Goal: Information Seeking & Learning: Learn about a topic

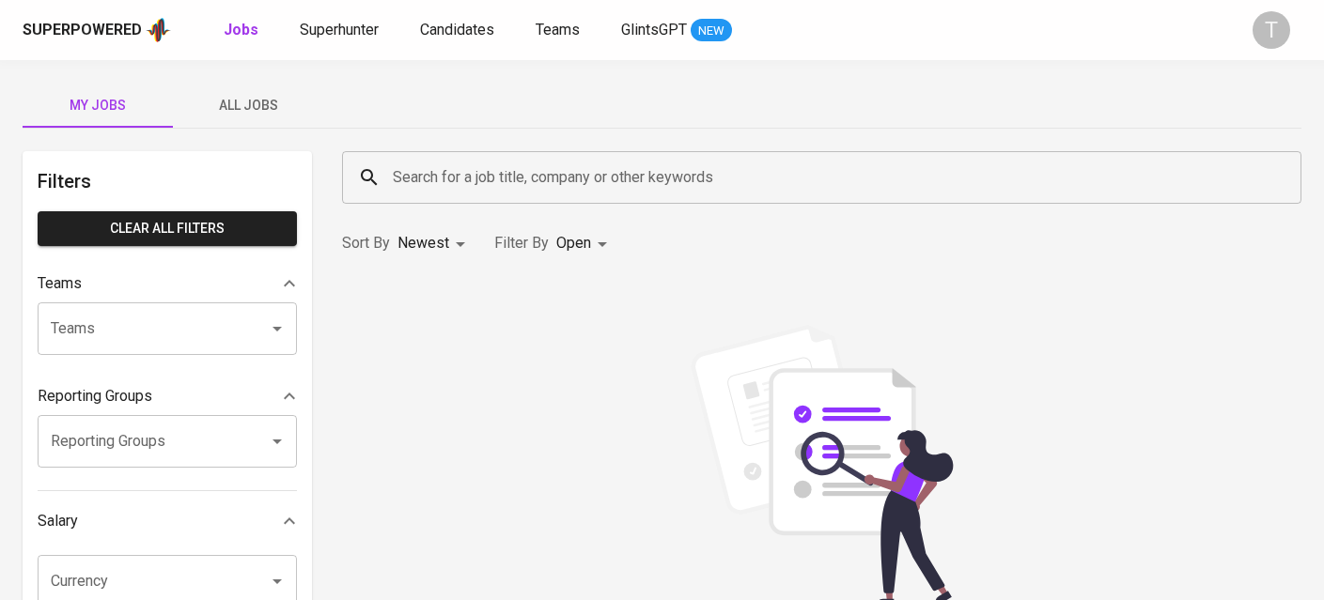
click at [542, 184] on input "Search for a job title, company or other keywords" at bounding box center [826, 178] width 877 height 36
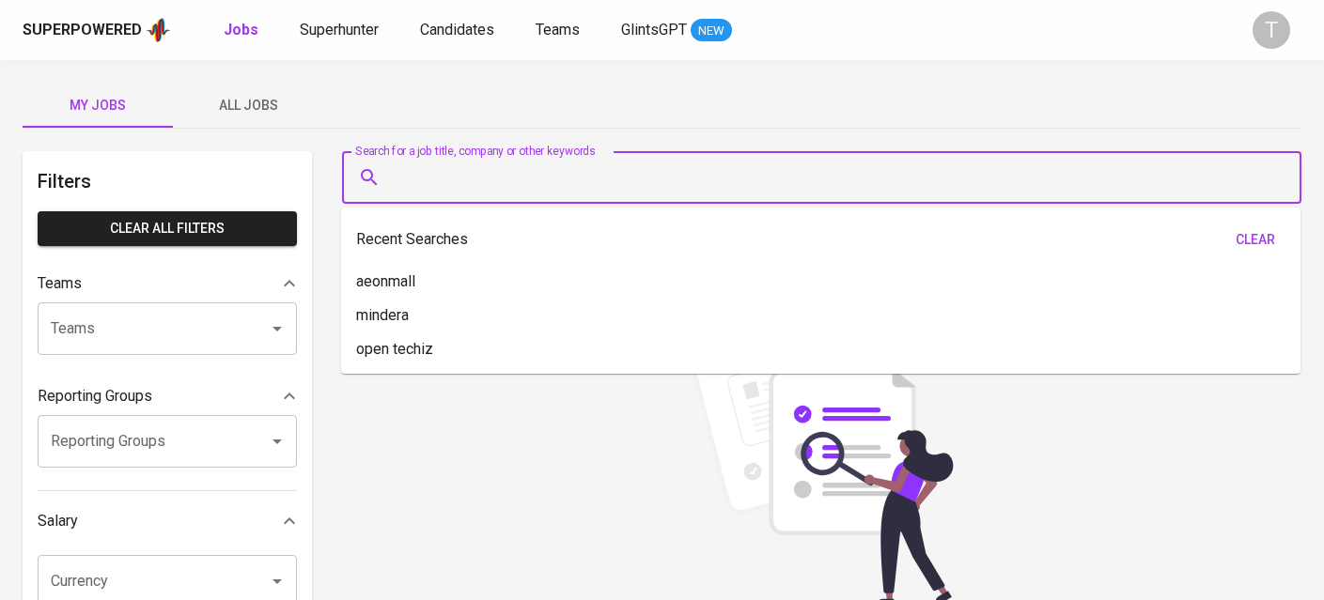
click at [303, 105] on span "All Jobs" at bounding box center [248, 105] width 128 height 23
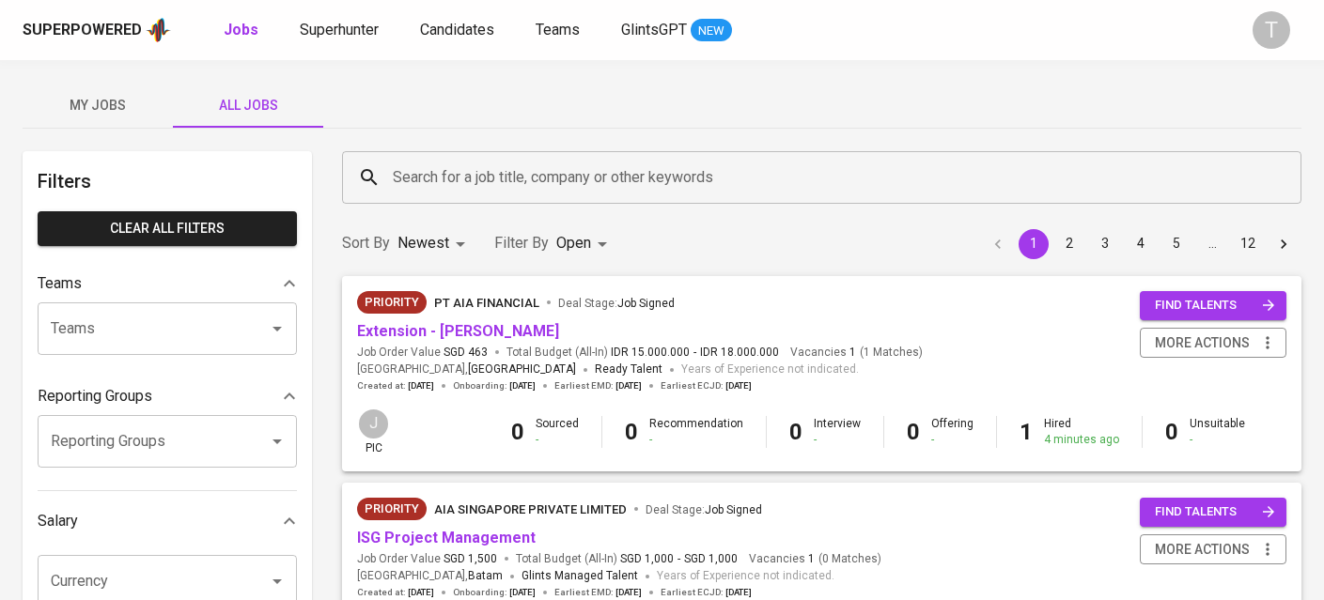
click at [620, 176] on input "Search for a job title, company or other keywords" at bounding box center [826, 178] width 877 height 36
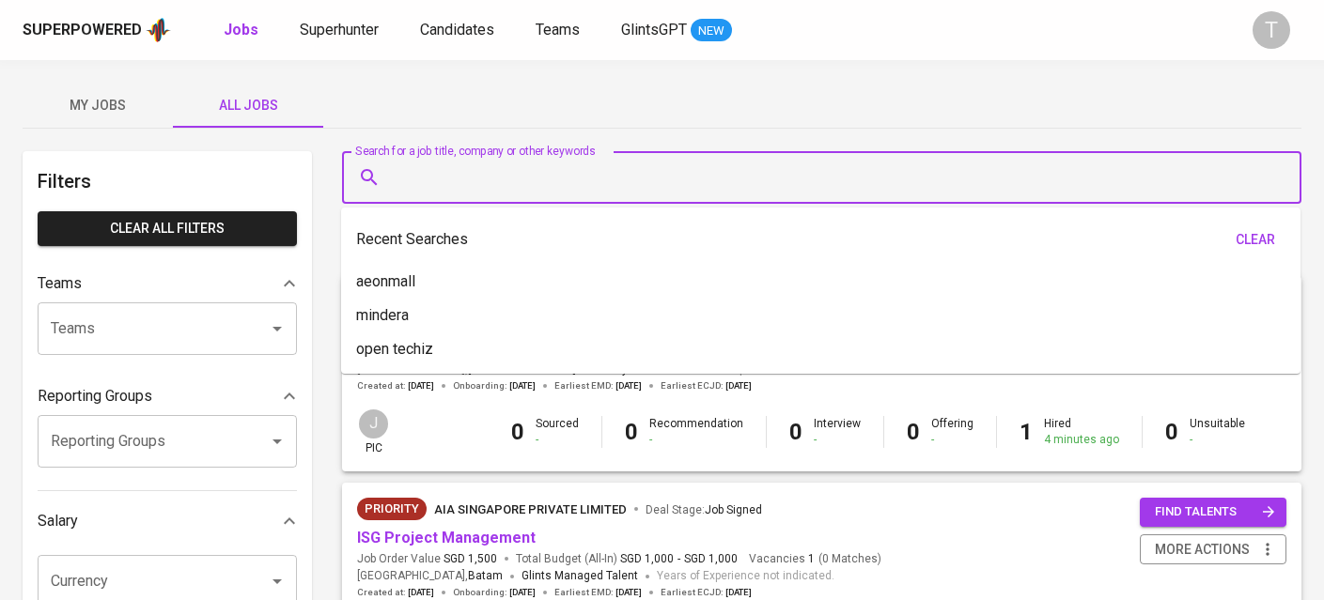
paste input "Unearthed Productions"
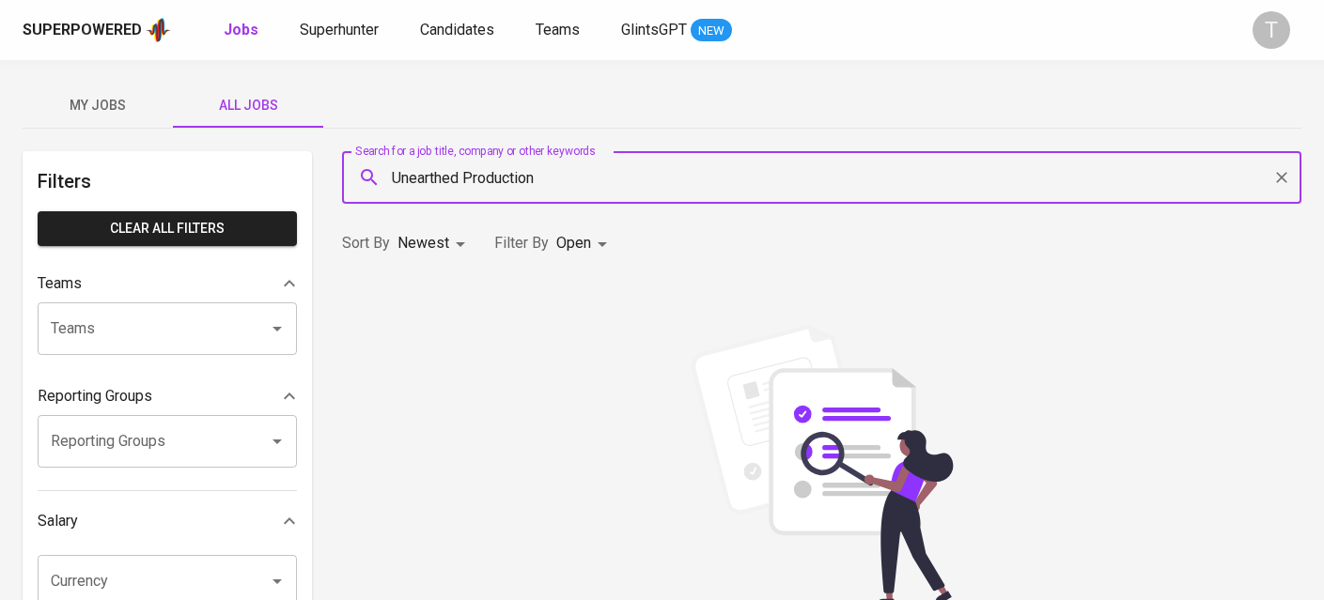
click at [722, 174] on input "Unearthed Production" at bounding box center [826, 178] width 877 height 36
click at [722, 241] on li "Unearthed Production in Companies" at bounding box center [820, 232] width 959 height 34
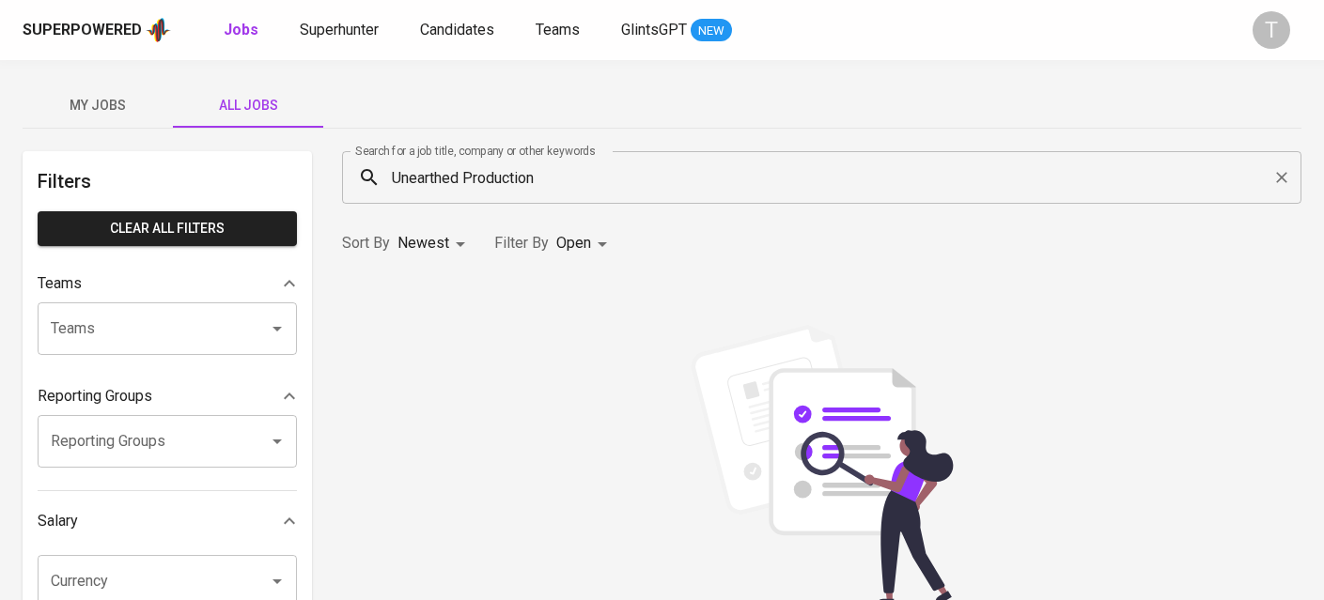
click at [725, 239] on div "Sort By Newest NEWEST Filter By Open OPEN" at bounding box center [822, 243] width 982 height 57
click at [496, 180] on input "Unearthed Production" at bounding box center [826, 178] width 877 height 36
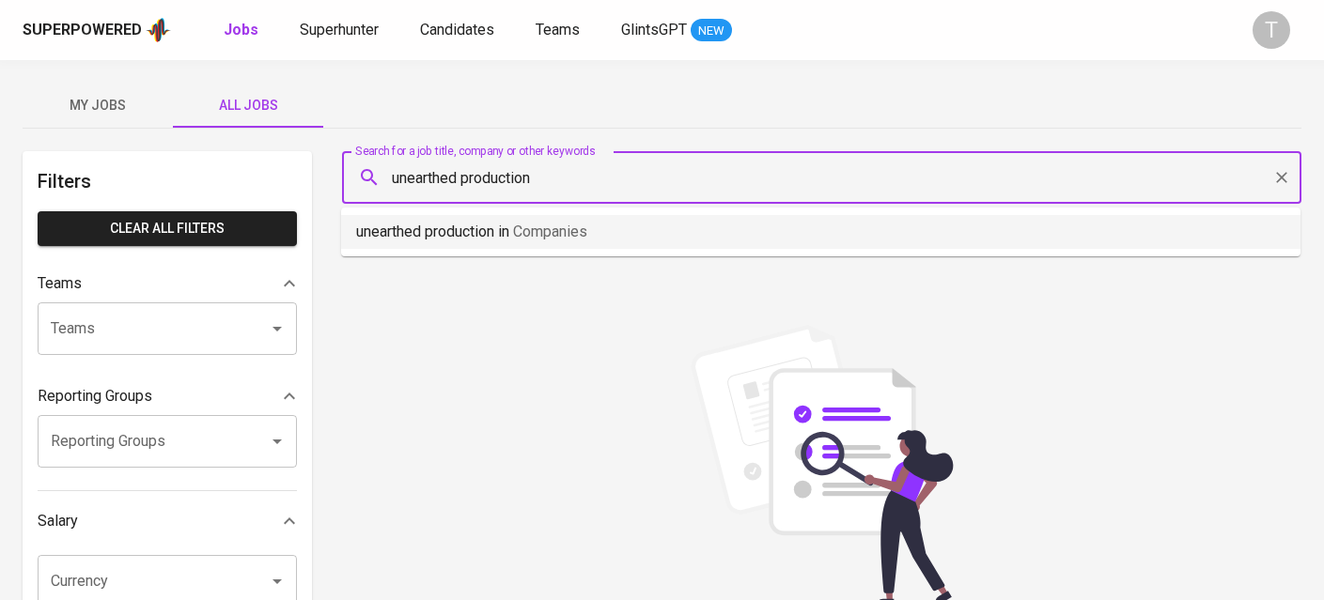
drag, startPoint x: 593, startPoint y: 201, endPoint x: 597, endPoint y: 225, distance: 24.7
click at [593, 202] on div "unearthed production Search for a job title, company or other keywords" at bounding box center [821, 177] width 959 height 53
click at [596, 226] on li "unearthed production in Companies" at bounding box center [820, 232] width 959 height 34
type input "unearthed production"
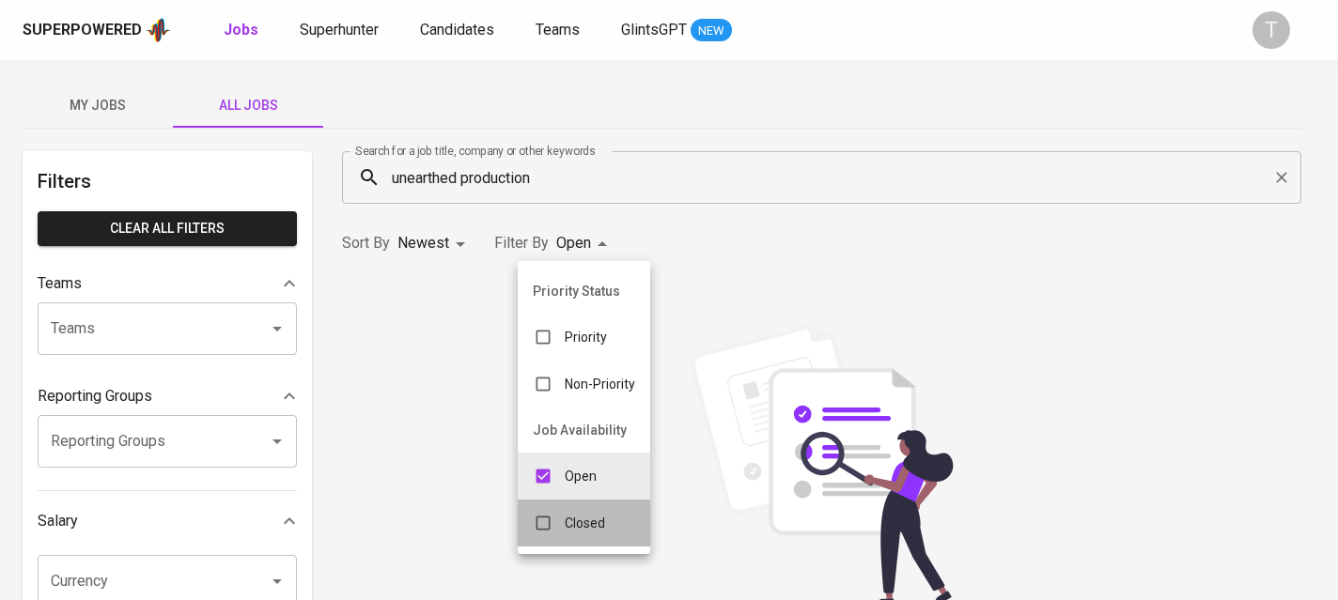
click at [581, 544] on li "Closed" at bounding box center [584, 523] width 132 height 47
type input "OPEN,CLOSE"
checkbox input "true"
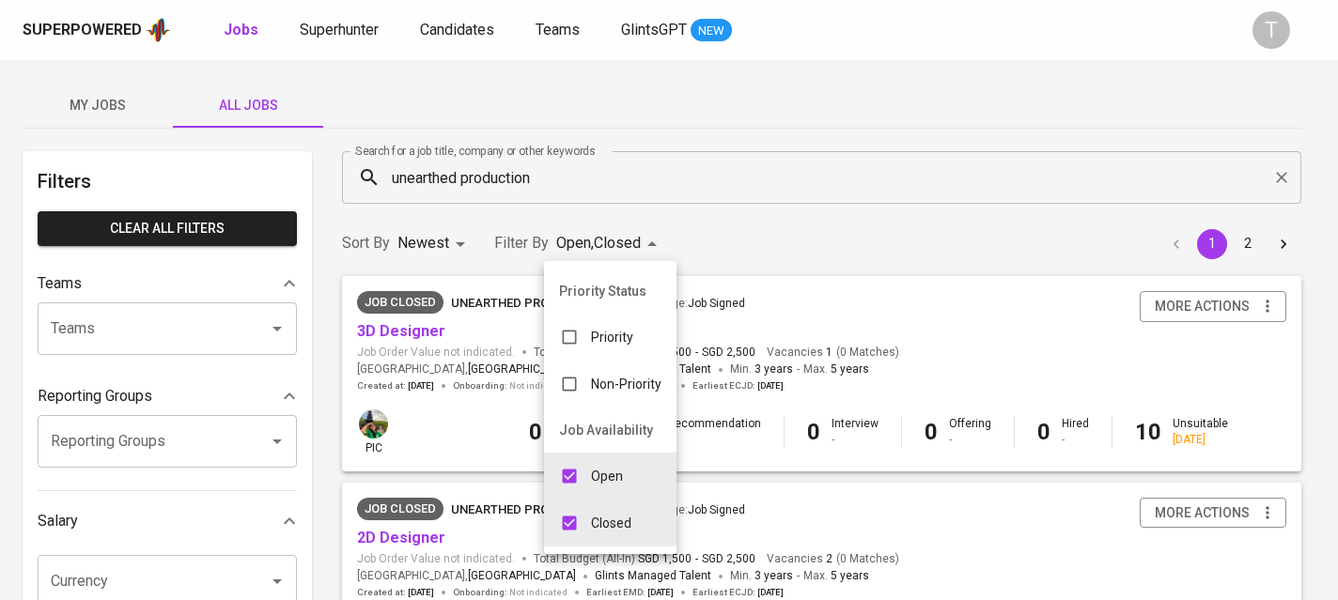
click at [815, 236] on div at bounding box center [669, 300] width 1338 height 600
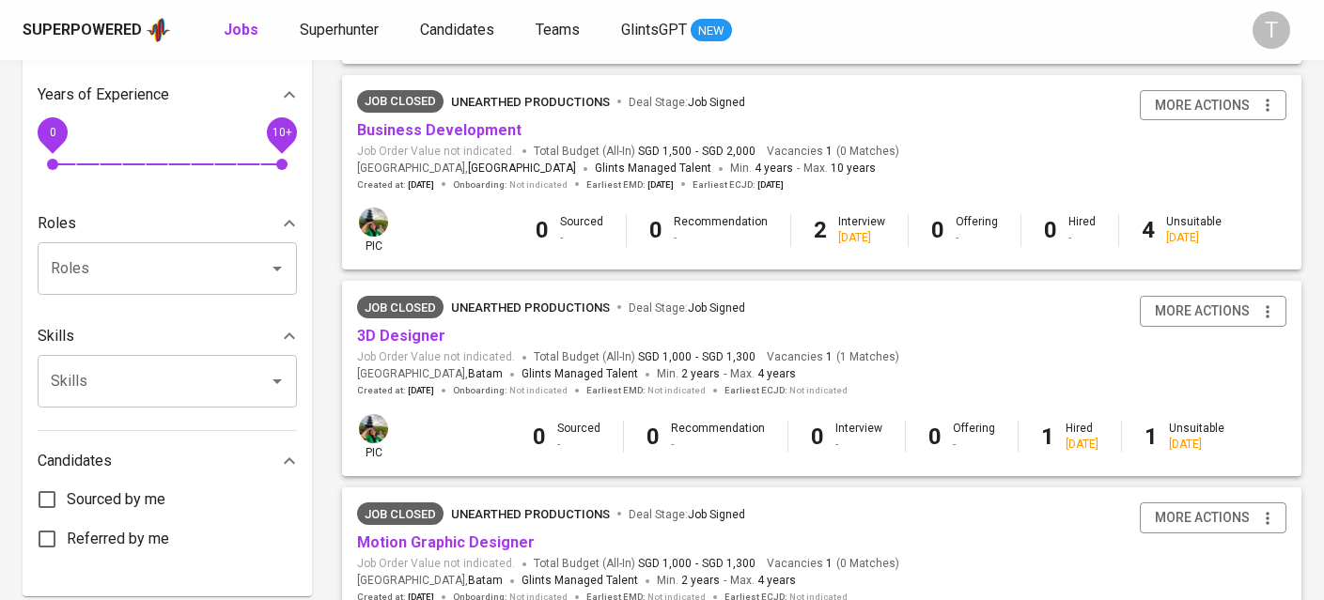
scroll to position [611, 0]
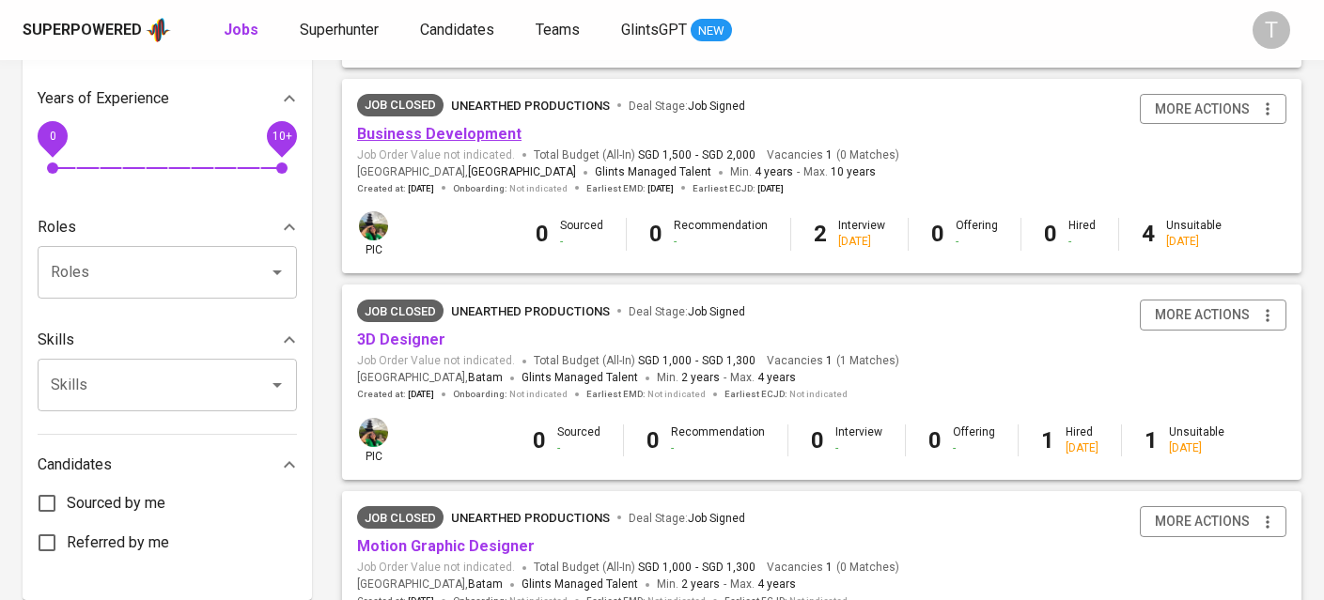
click at [434, 135] on link "Business Development" at bounding box center [439, 134] width 164 height 18
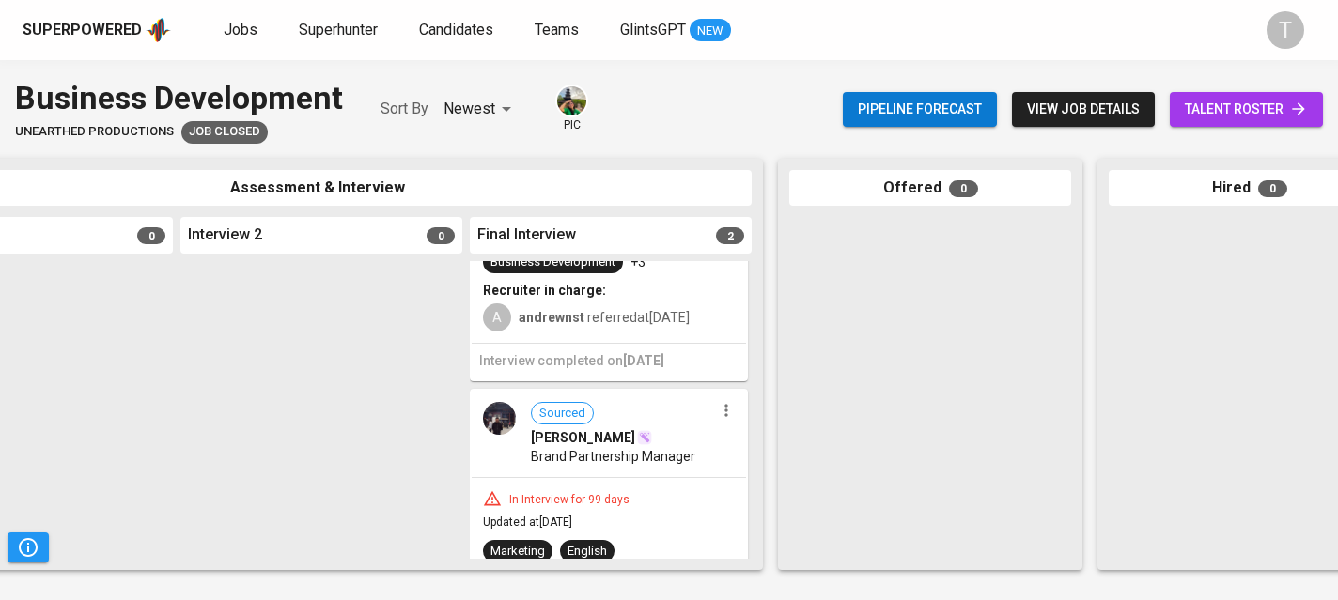
scroll to position [232, 0]
click at [1218, 115] on span "talent roster" at bounding box center [1246, 109] width 123 height 23
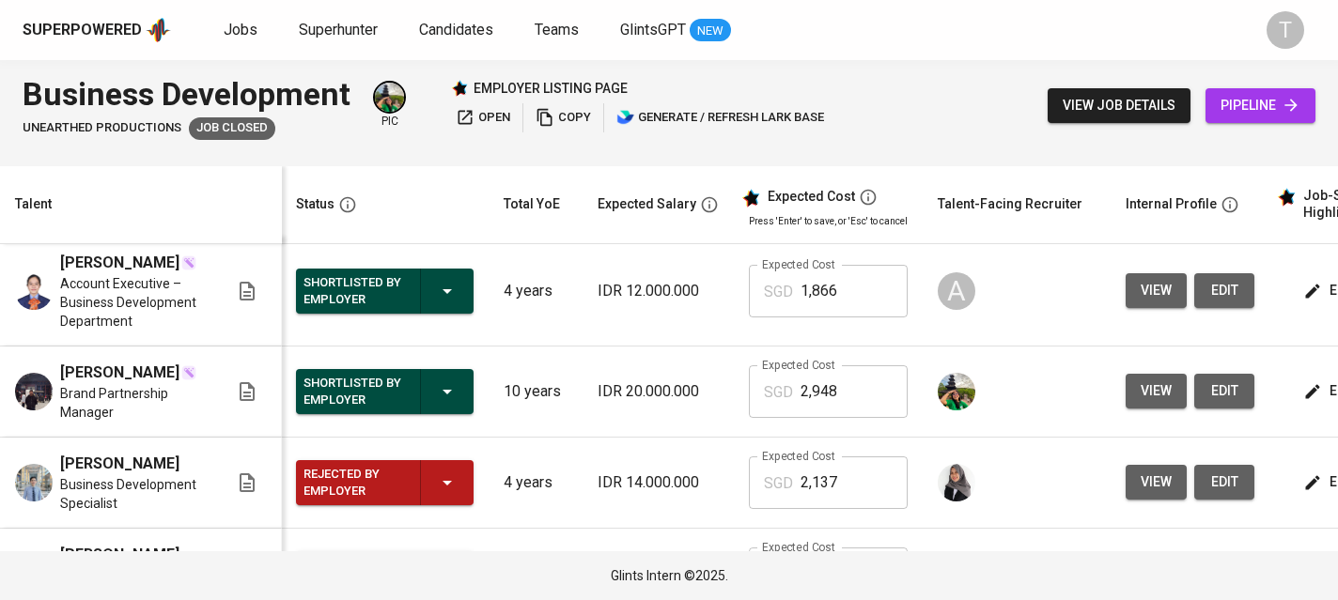
scroll to position [0, 1]
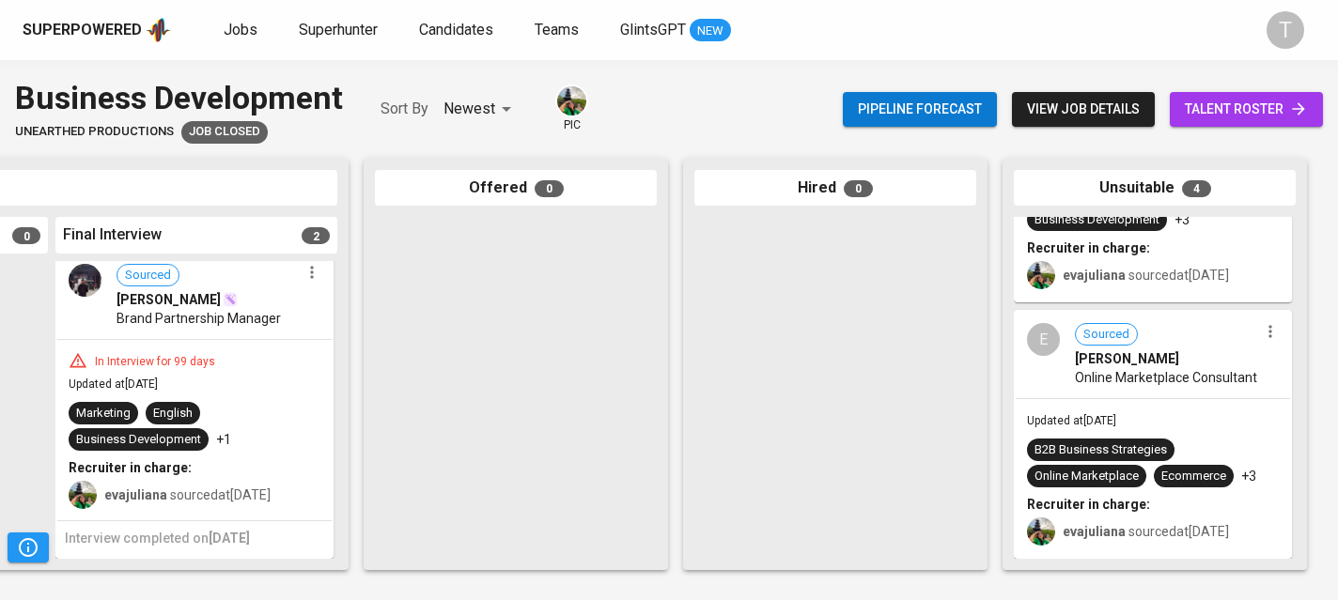
scroll to position [395, 0]
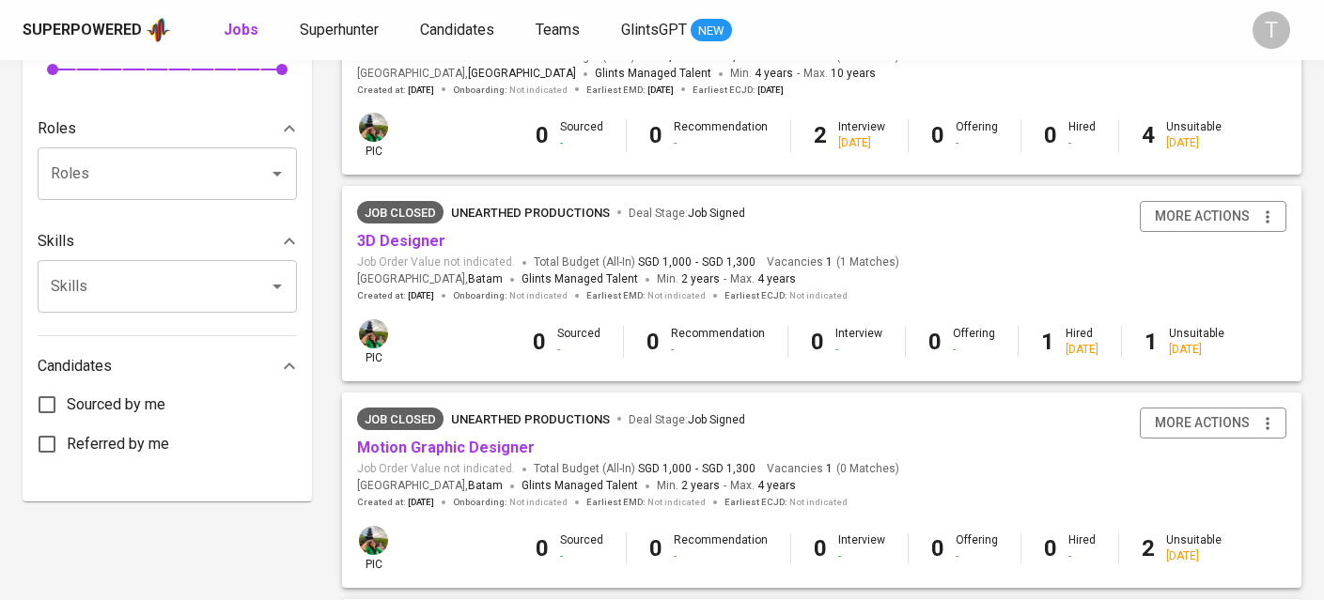
scroll to position [410, 0]
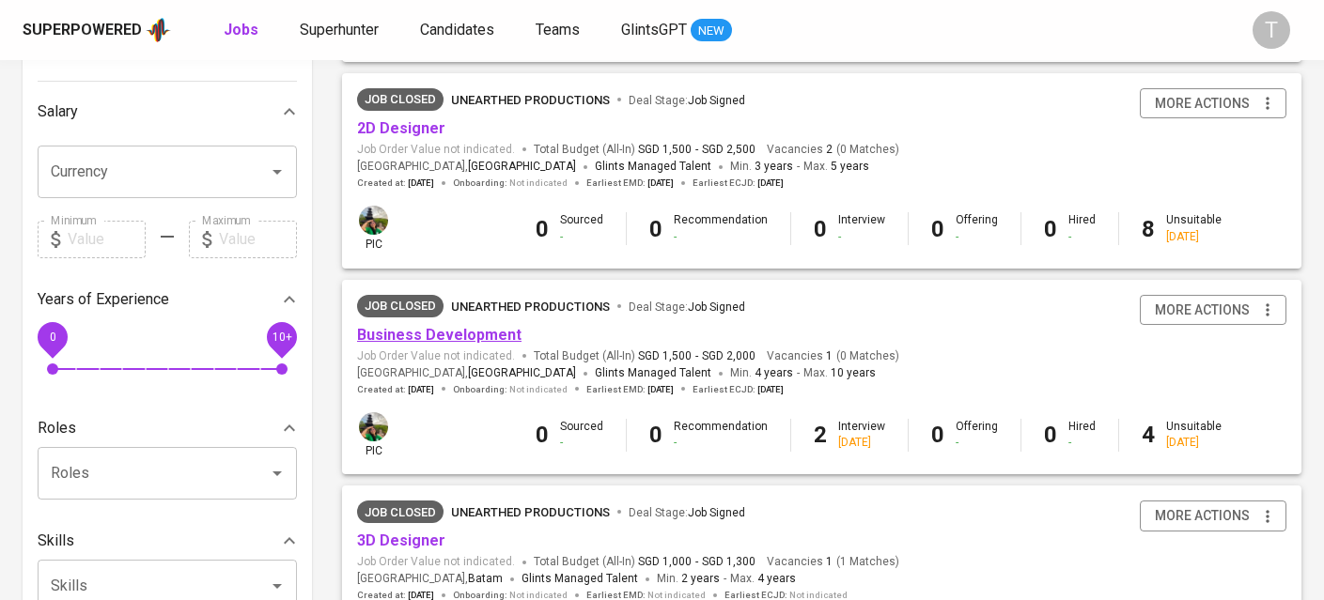
click at [406, 341] on link "Business Development" at bounding box center [439, 335] width 164 height 18
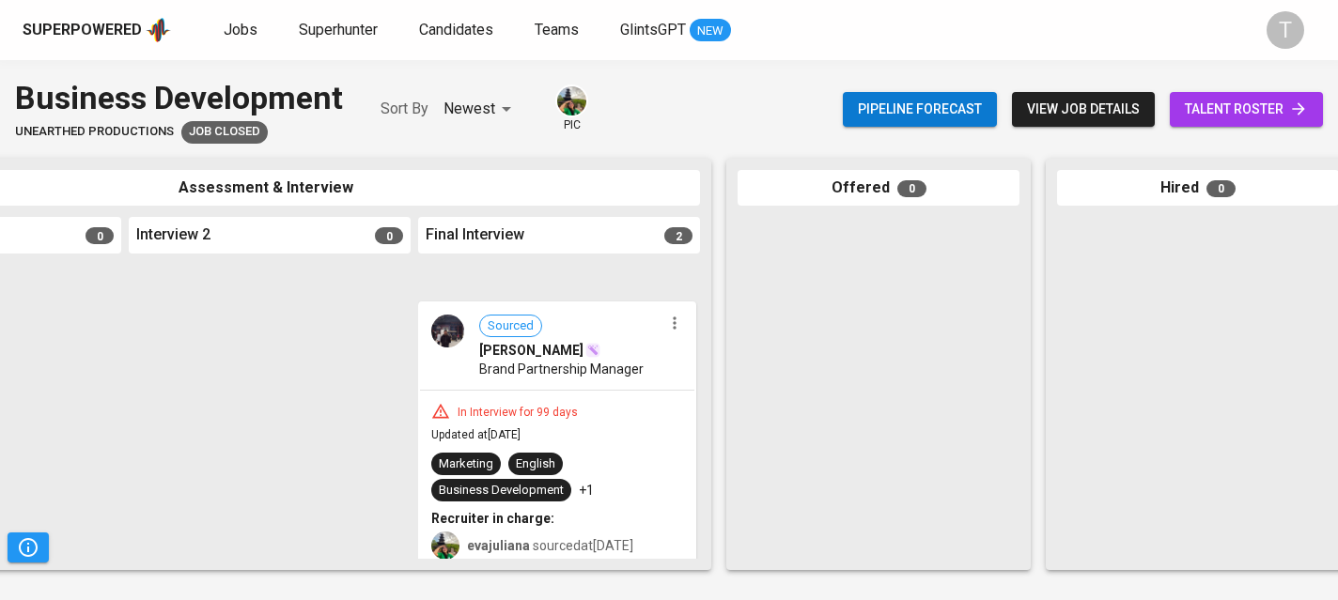
scroll to position [395, 0]
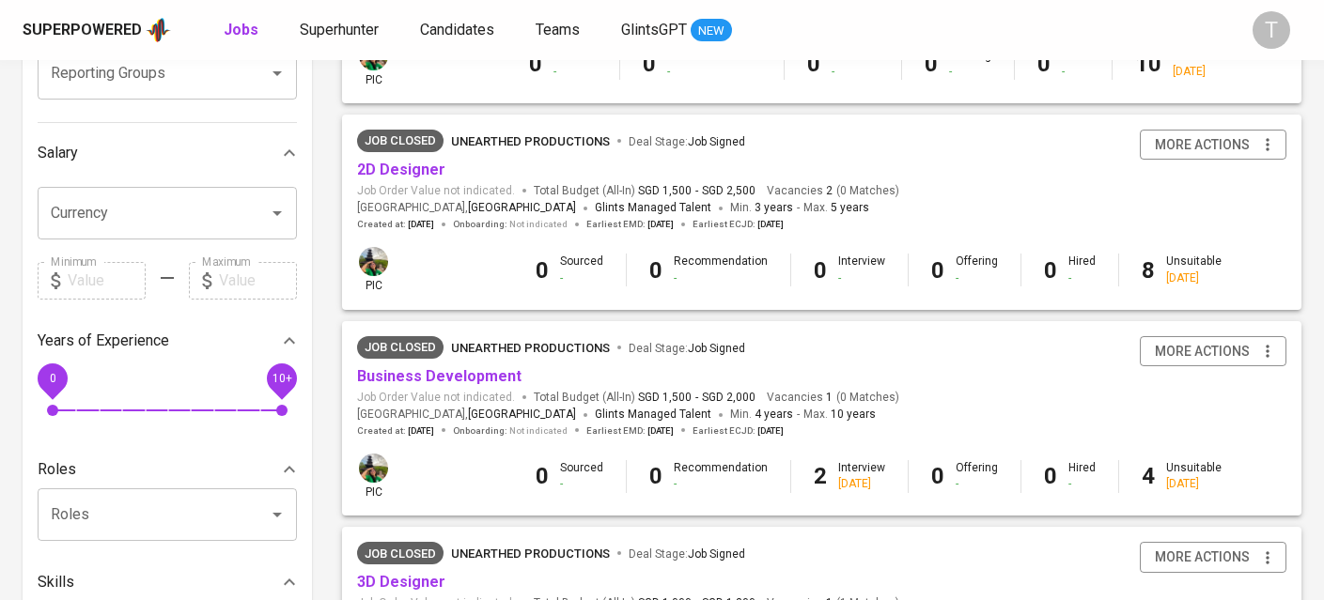
scroll to position [501, 0]
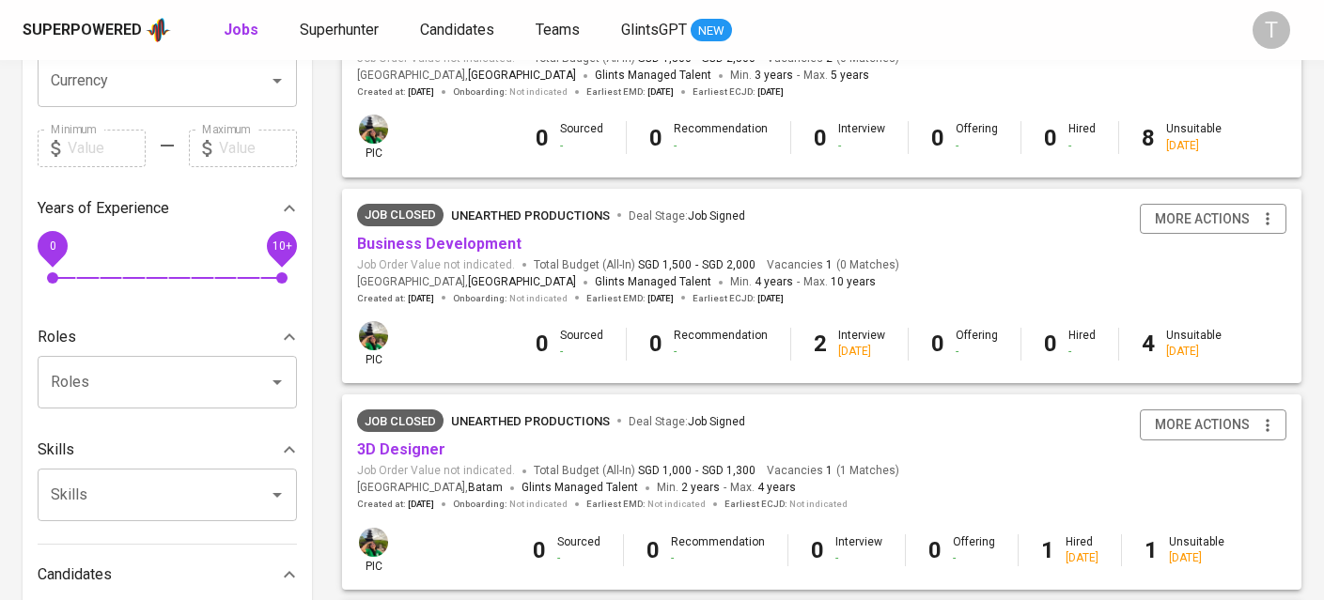
click at [463, 234] on div "Job Closed Unearthed Productions Deal Stage : Job Signed Business Development J…" at bounding box center [628, 254] width 542 height 101
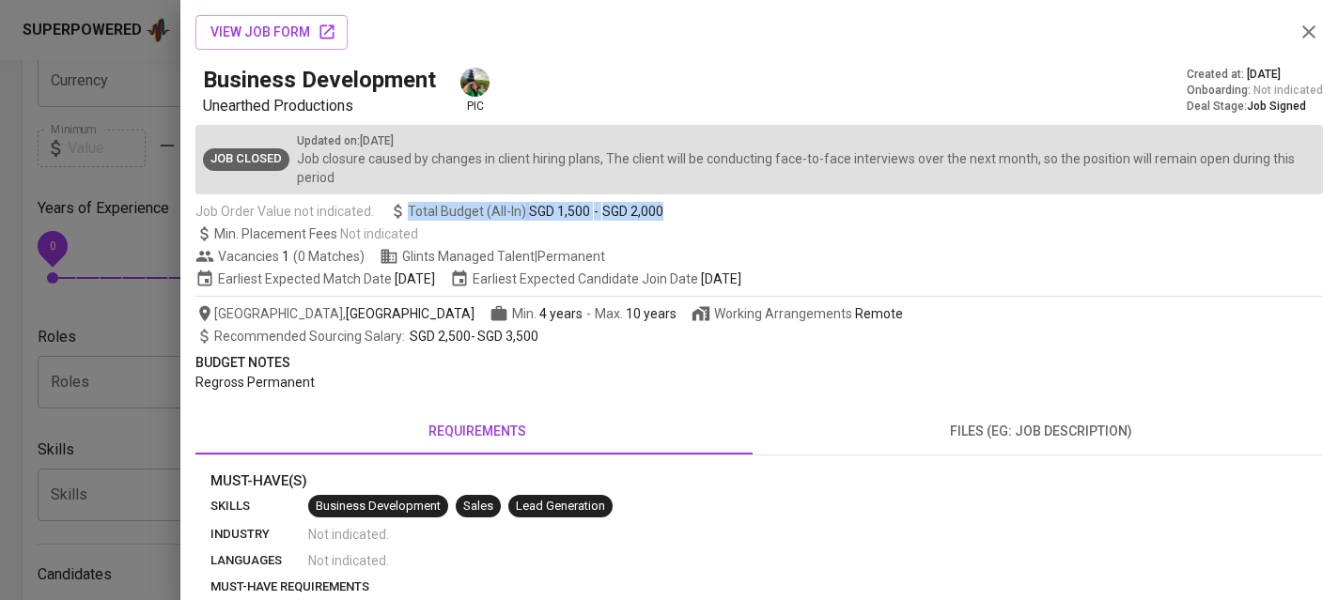
drag, startPoint x: 406, startPoint y: 205, endPoint x: 731, endPoint y: 211, distance: 325.1
click at [731, 211] on div "Job Order Value not indicated. Total Budget (All-In) SGD 1,500 - SGD 2,000" at bounding box center [758, 211] width 1127 height 19
copy span "Total Budget (All-In) SGD 1,500 - SGD 2,000"
drag, startPoint x: 99, startPoint y: 221, endPoint x: 226, endPoint y: 165, distance: 139.3
click at [99, 220] on div at bounding box center [669, 300] width 1338 height 600
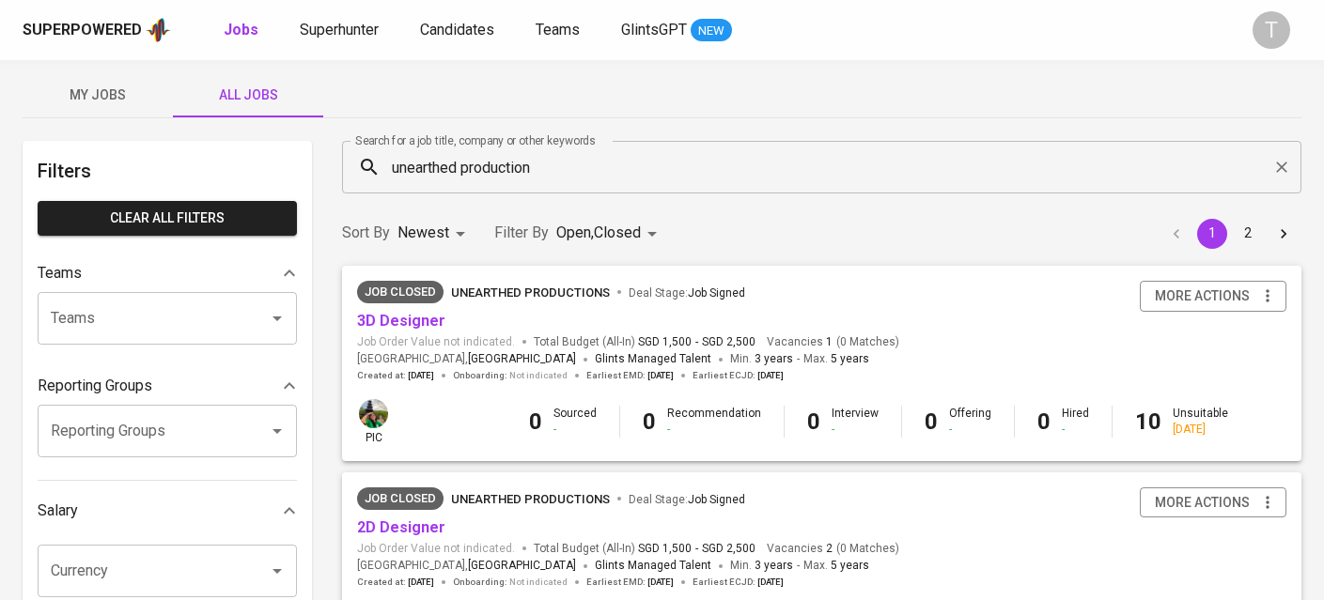
scroll to position [0, 0]
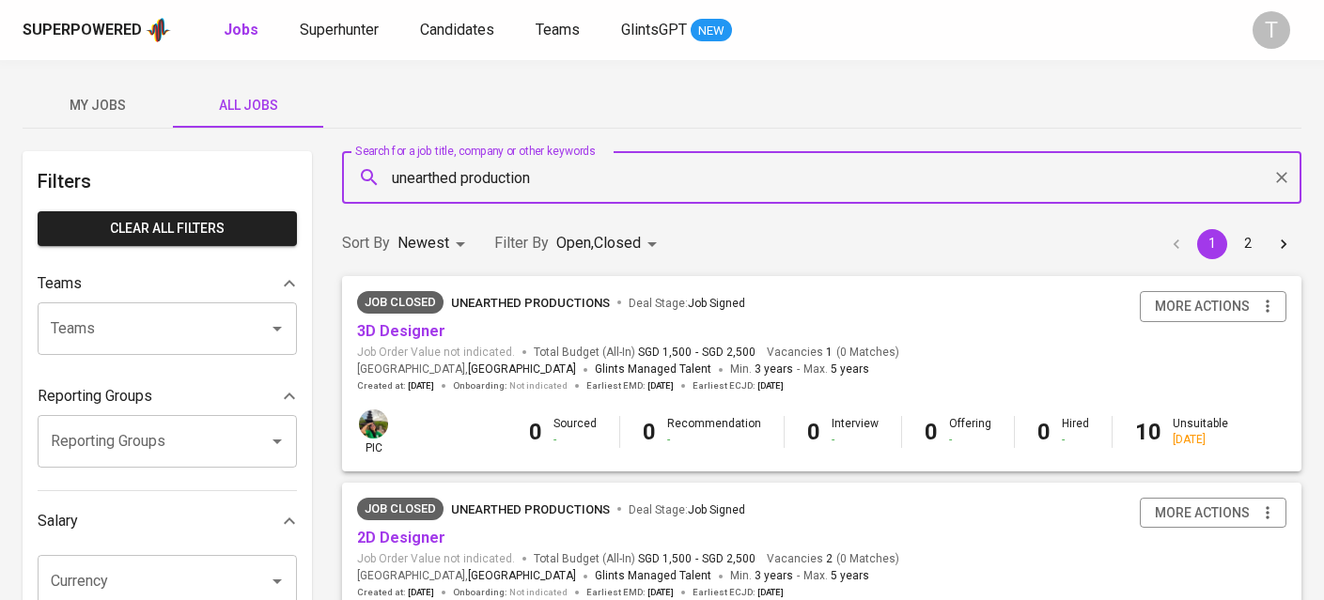
click at [518, 188] on input "unearthed production" at bounding box center [826, 178] width 877 height 36
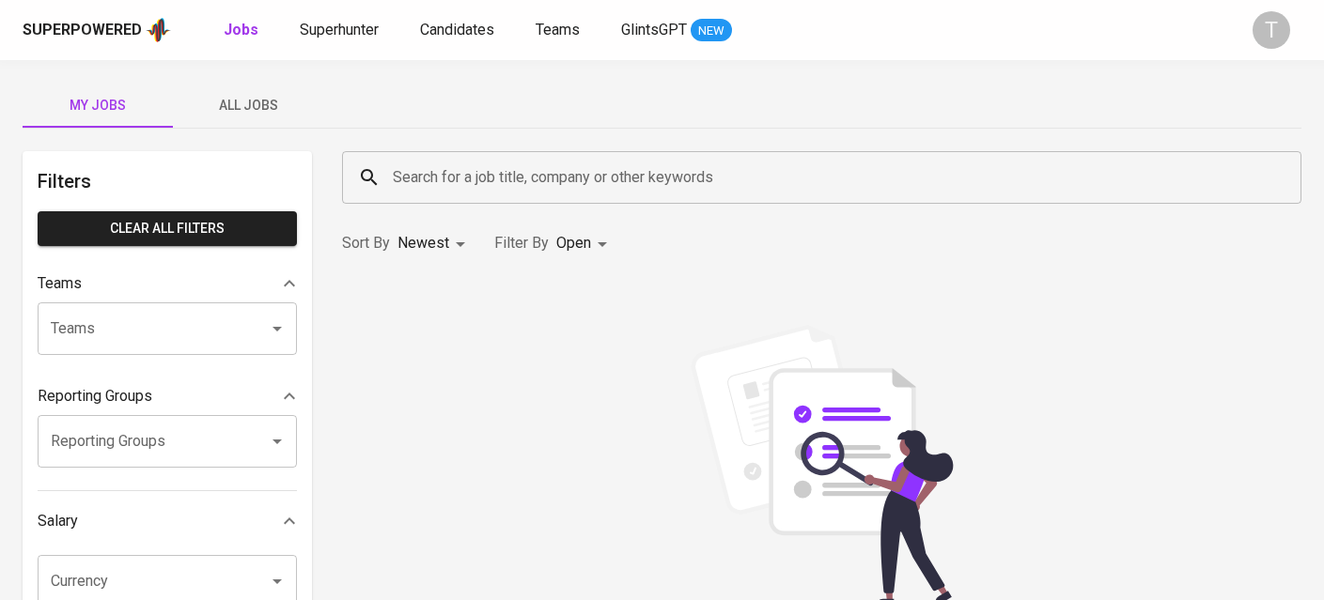
click at [269, 105] on span "All Jobs" at bounding box center [248, 105] width 128 height 23
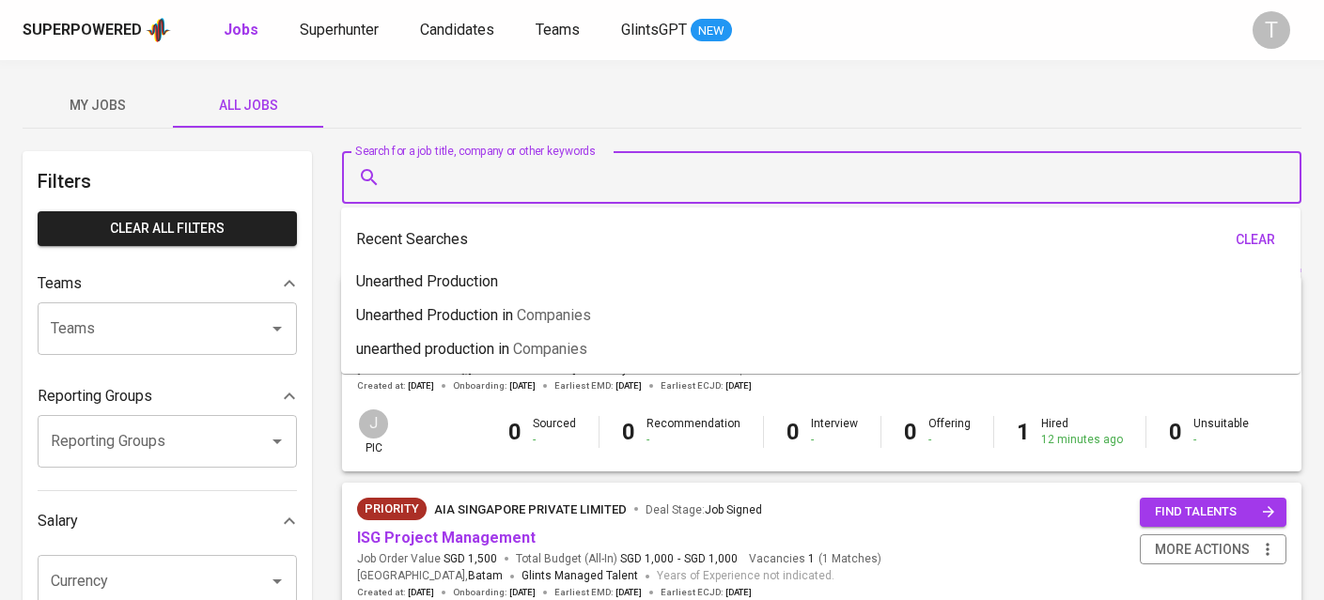
click at [613, 192] on input "Search for a job title, company or other keywords" at bounding box center [826, 178] width 877 height 36
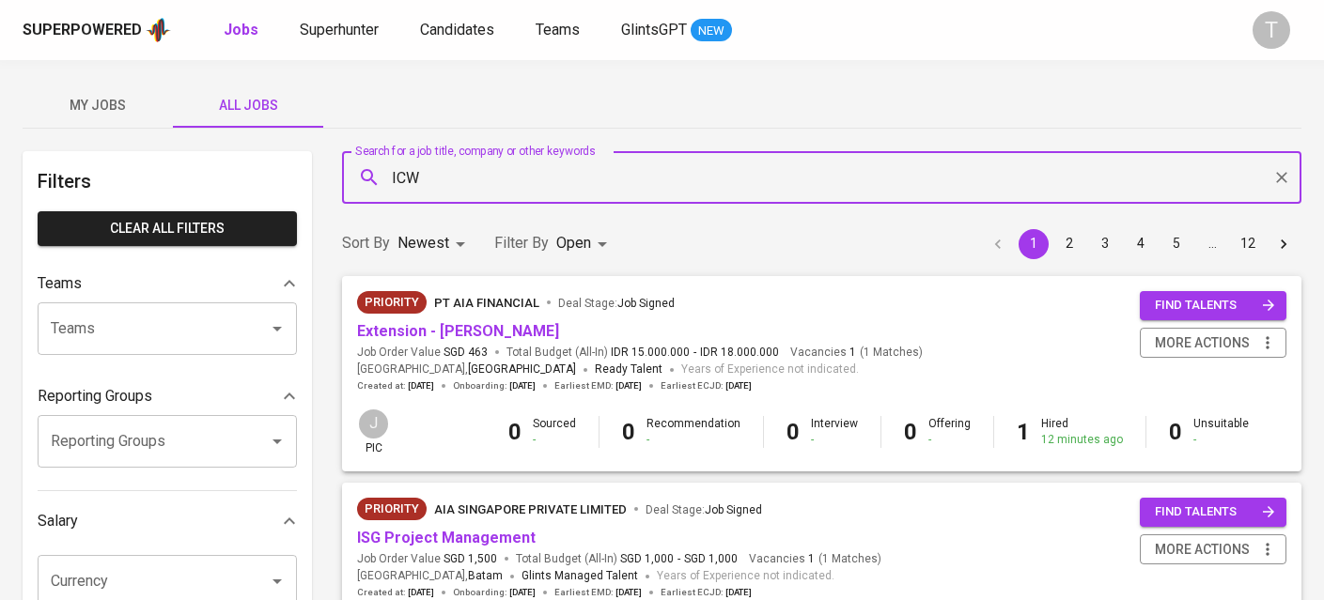
type input "ICW"
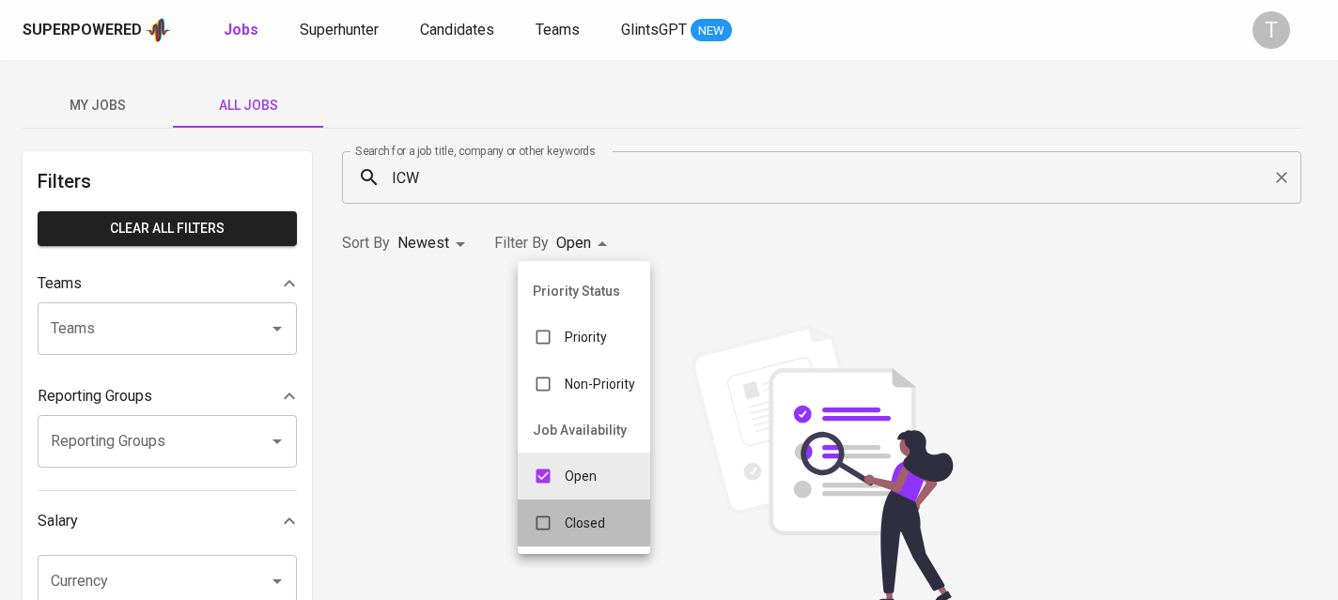
click at [576, 518] on p "Closed" at bounding box center [585, 523] width 40 height 19
type input "OPEN,CLOSE"
checkbox input "true"
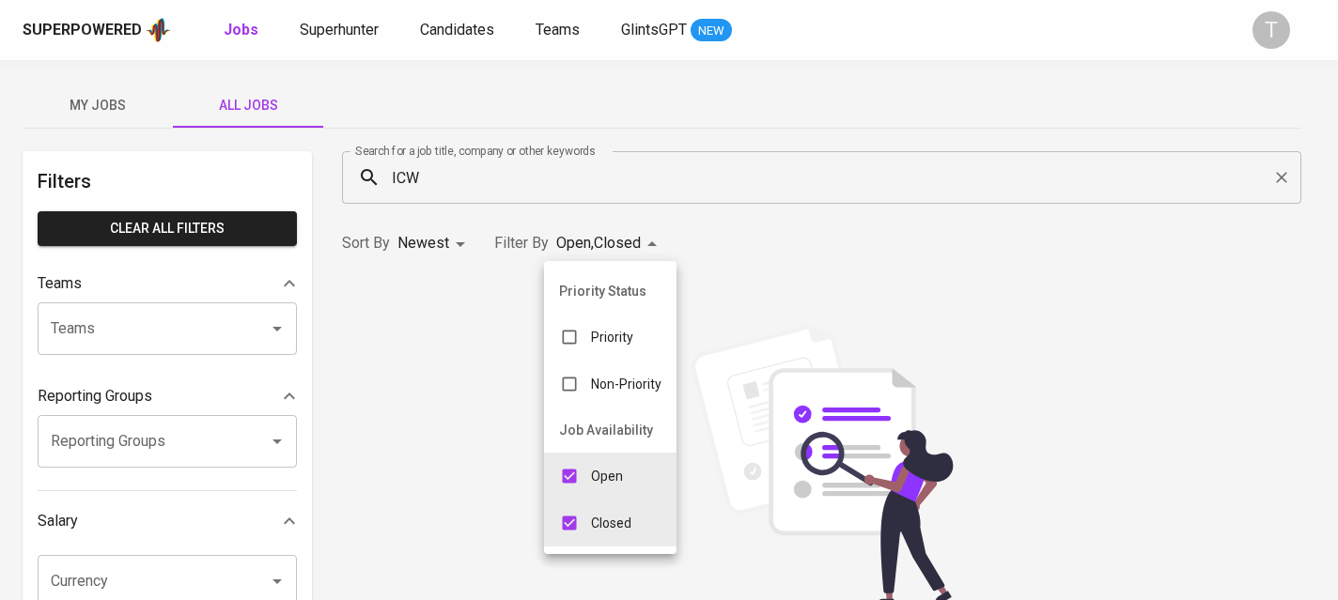
click at [800, 236] on div at bounding box center [669, 300] width 1338 height 600
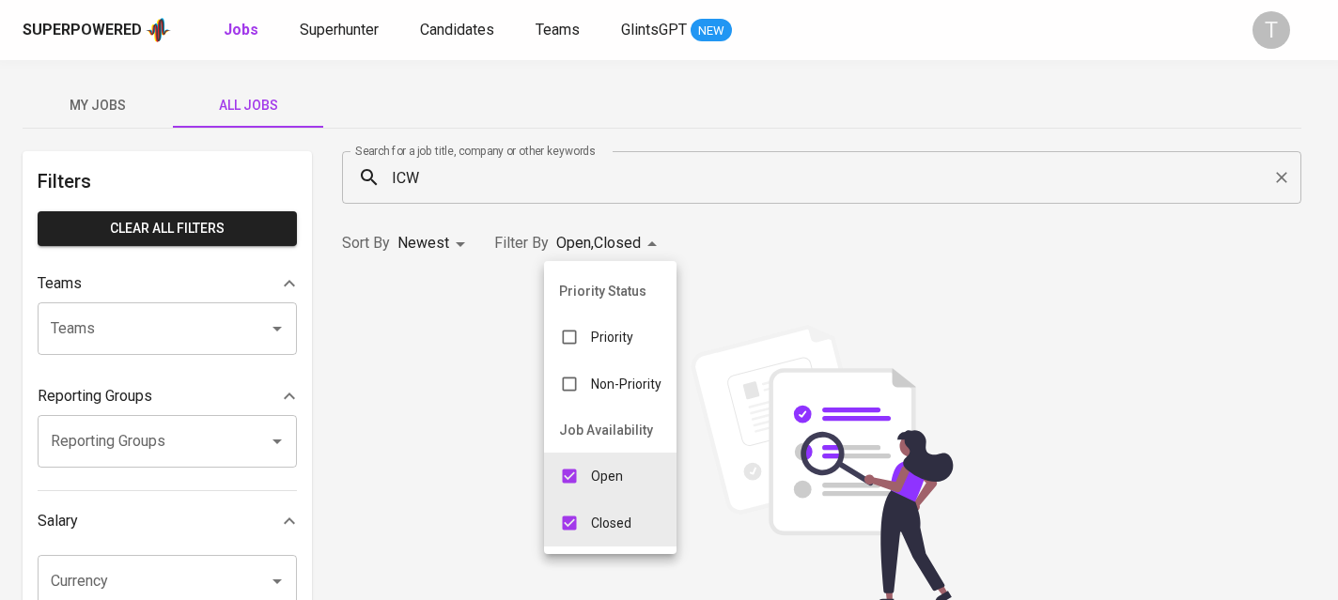
click at [582, 487] on input "checkbox" at bounding box center [569, 476] width 36 height 36
checkbox input "false"
type input "CLOSE"
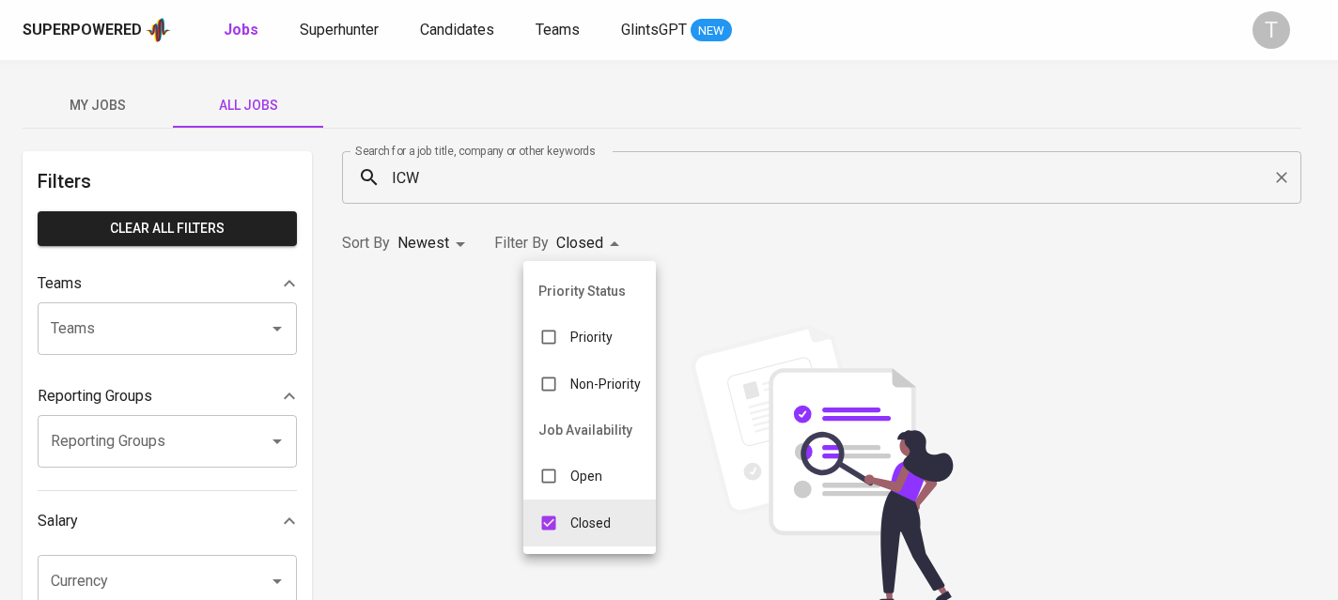
click at [586, 515] on p "Closed" at bounding box center [590, 523] width 40 height 19
checkbox input "false"
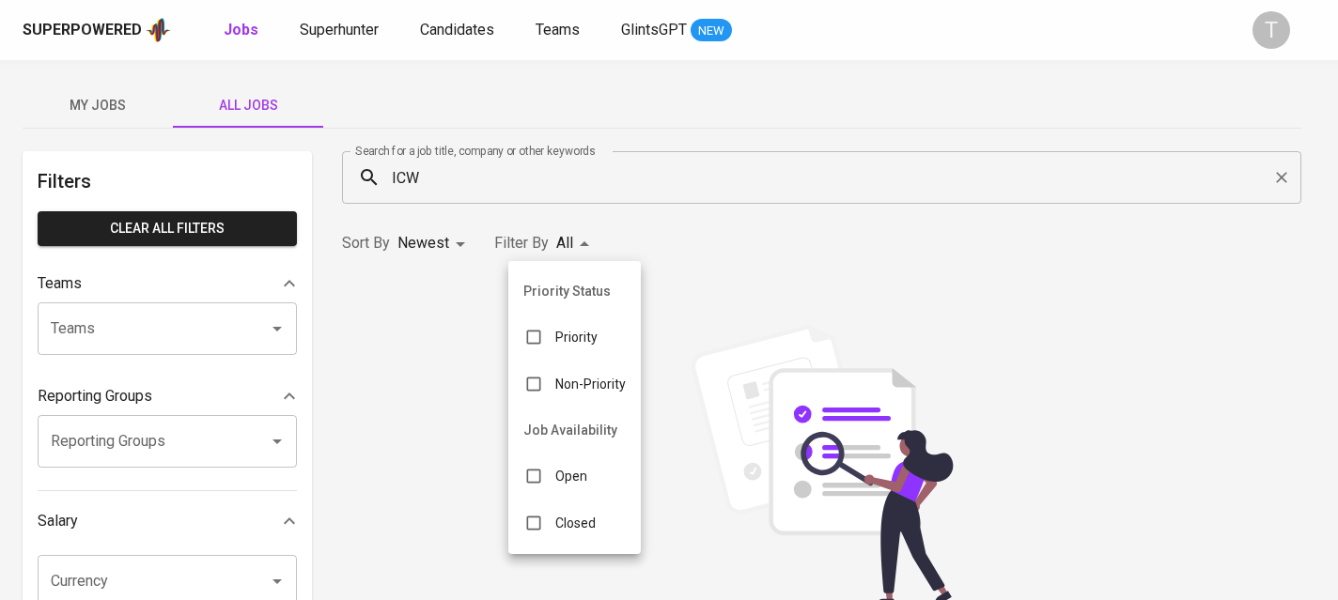
click at [111, 25] on div at bounding box center [669, 300] width 1338 height 600
